Goal: Task Accomplishment & Management: Manage account settings

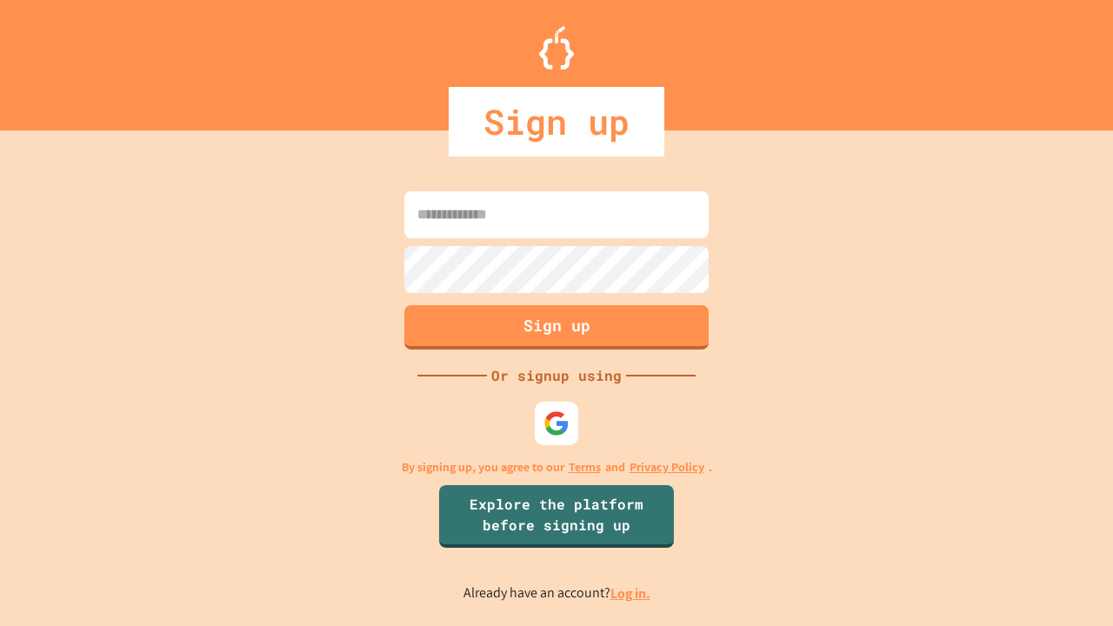
click at [631, 593] on link "Log in." at bounding box center [630, 593] width 40 height 18
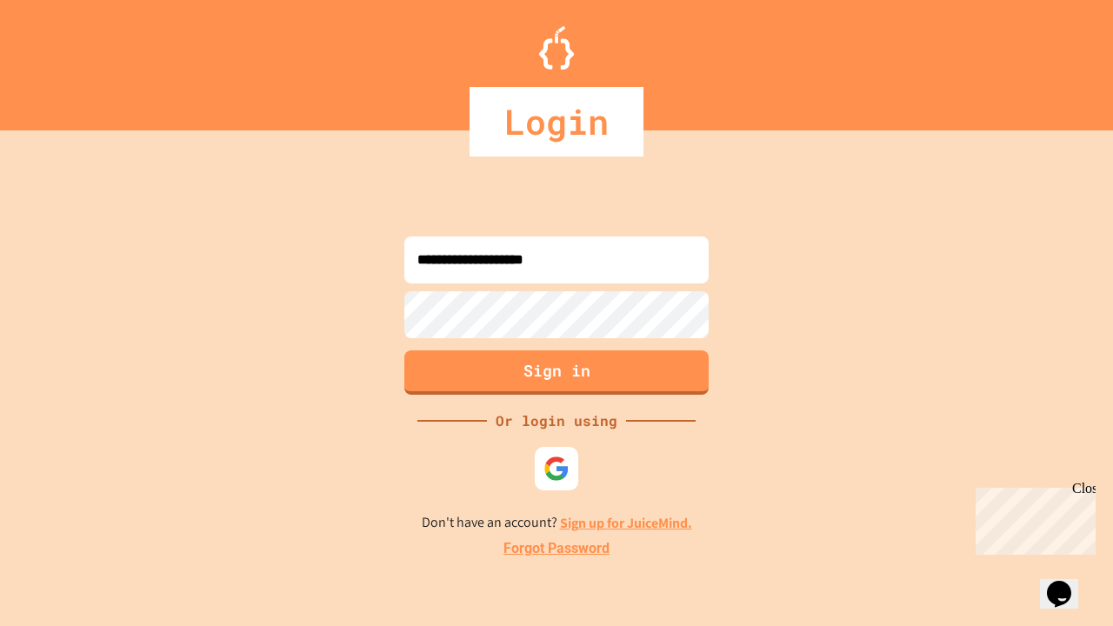
type input "**********"
